Goal: Task Accomplishment & Management: Manage account settings

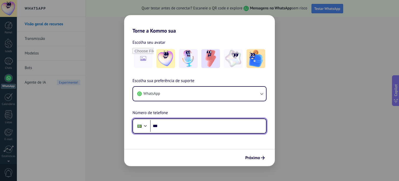
click at [235, 125] on input "***" at bounding box center [208, 126] width 116 height 12
type input "**********"
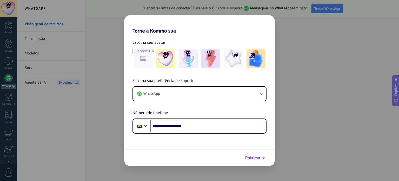
click at [255, 157] on span "Próximo" at bounding box center [252, 158] width 15 height 4
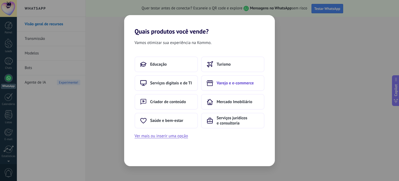
click at [223, 82] on span "Varejo e e-commerce" at bounding box center [235, 82] width 37 height 5
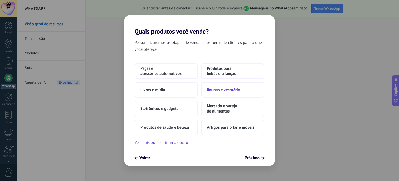
click at [227, 93] on button "Roupas e vestuário" at bounding box center [232, 90] width 63 height 16
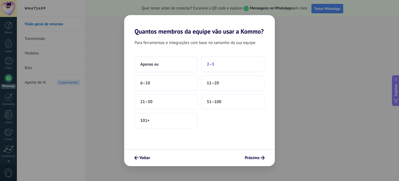
click at [224, 60] on button "2–5" at bounding box center [232, 64] width 63 height 16
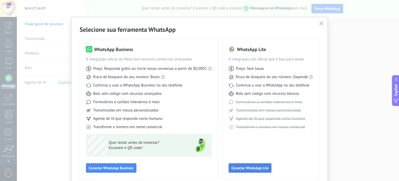
click at [256, 166] on span "Conectar WhatsApp Lite" at bounding box center [250, 168] width 37 height 4
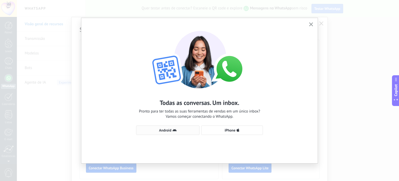
click at [168, 131] on span "Android" at bounding box center [165, 130] width 12 height 4
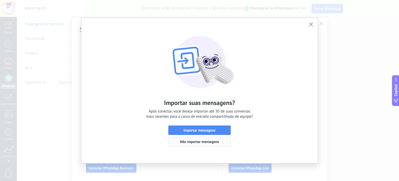
click at [211, 140] on span "Não importar mensagens" at bounding box center [199, 142] width 39 height 4
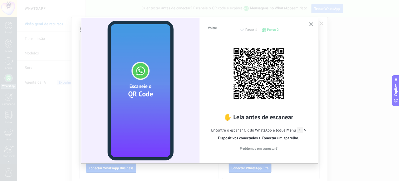
click at [264, 147] on span "Problemas em conectar?" at bounding box center [259, 148] width 38 height 4
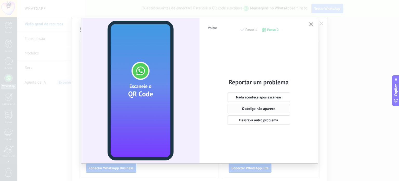
click at [271, 110] on span "O código não aparece" at bounding box center [258, 109] width 33 height 4
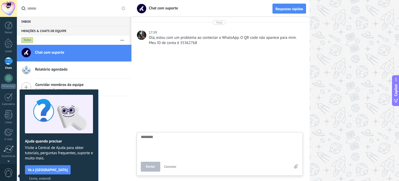
click at [178, 136] on textarea at bounding box center [220, 145] width 158 height 21
click at [117, 9] on input "text" at bounding box center [77, 8] width 100 height 17
click at [91, 82] on div "Convidar membros da equipe Colaborar & vender juntos" at bounding box center [74, 87] width 115 height 17
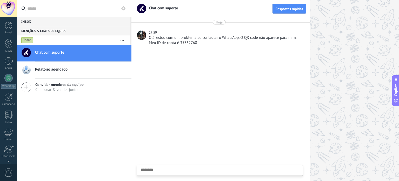
scroll to position [35, 0]
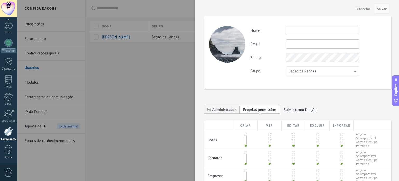
click at [93, 74] on div at bounding box center [199, 90] width 399 height 181
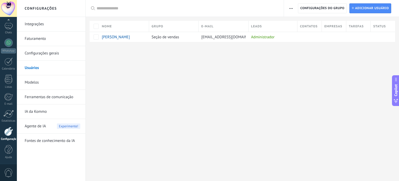
click at [155, 10] on input "text" at bounding box center [188, 8] width 182 height 5
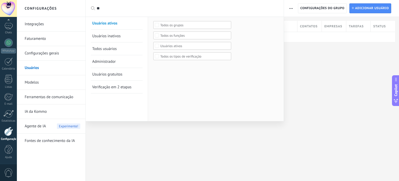
type input "***"
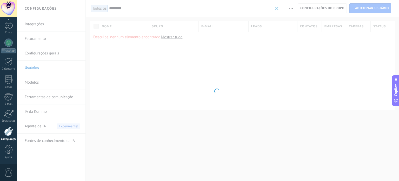
type input "*********"
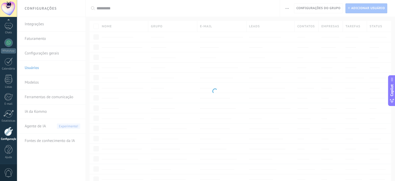
type input "**********"
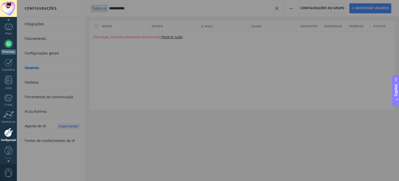
scroll to position [32, 0]
click at [124, 95] on div at bounding box center [216, 90] width 399 height 181
click at [193, 93] on div at bounding box center [216, 90] width 399 height 181
click at [11, 8] on div at bounding box center [8, 8] width 17 height 17
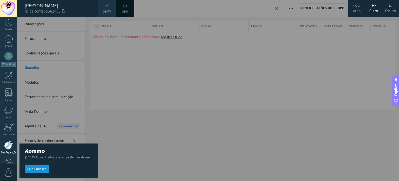
scroll to position [35, 0]
click at [139, 86] on div at bounding box center [216, 90] width 399 height 181
